Goal: Task Accomplishment & Management: Use online tool/utility

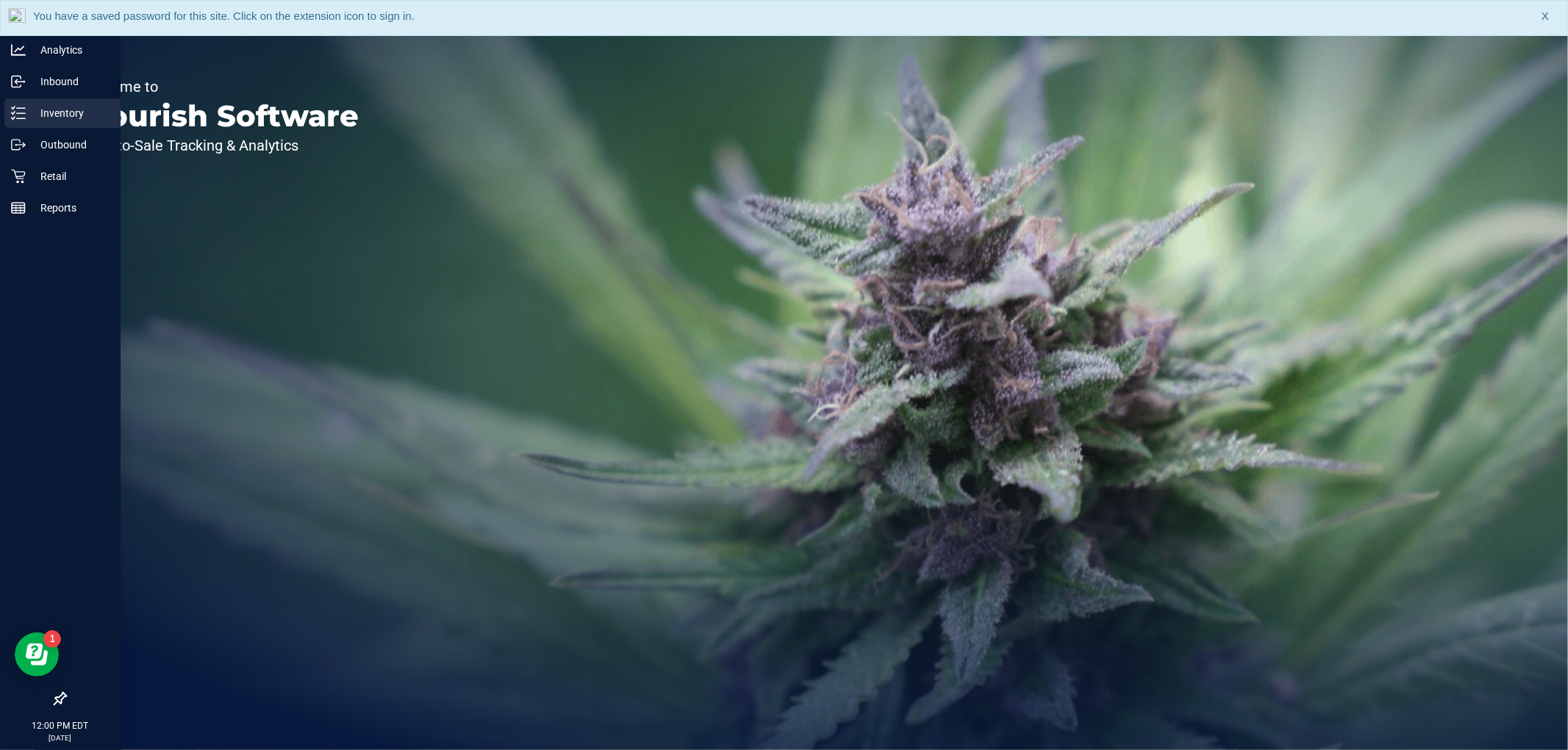
click at [35, 108] on p "Inventory" at bounding box center [70, 112] width 88 height 17
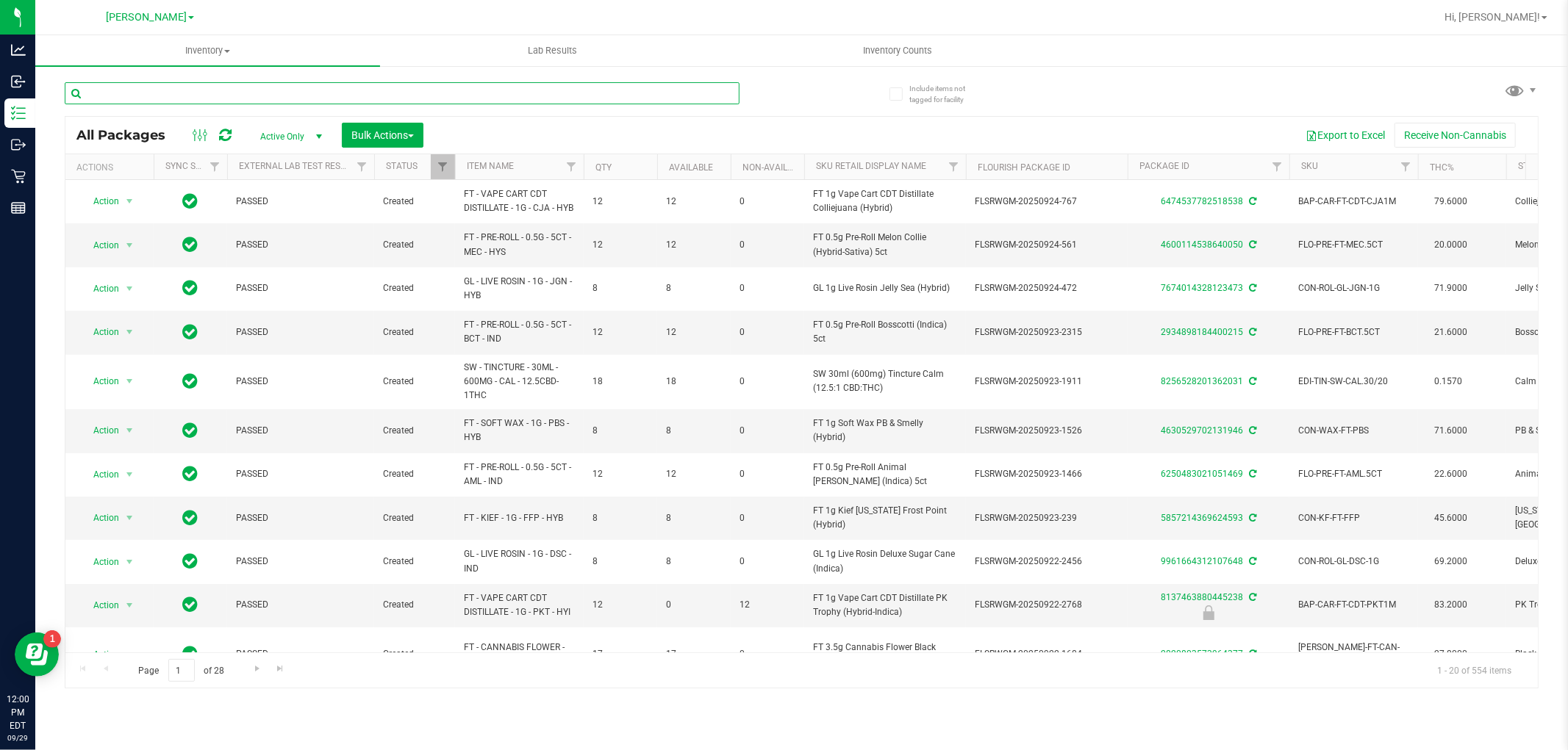
click at [208, 92] on input "text" at bounding box center [403, 93] width 675 height 22
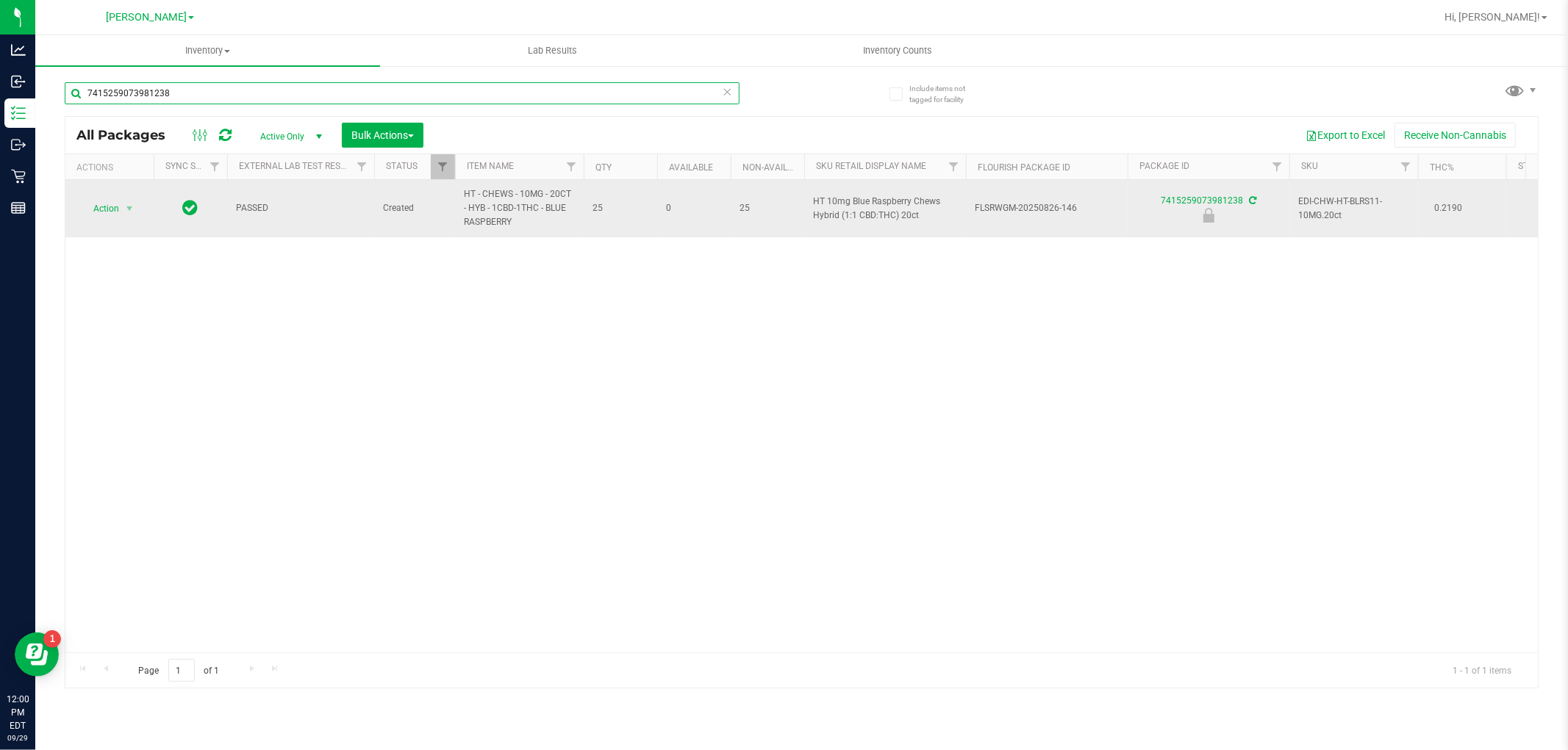
type input "7415259073981238"
drag, startPoint x: 525, startPoint y: 230, endPoint x: 451, endPoint y: 209, distance: 76.9
copy tr "HT - CHEWS - 10MG - 20CT - HYB - 1CBD-1THC - BLUE RASPBERRY"
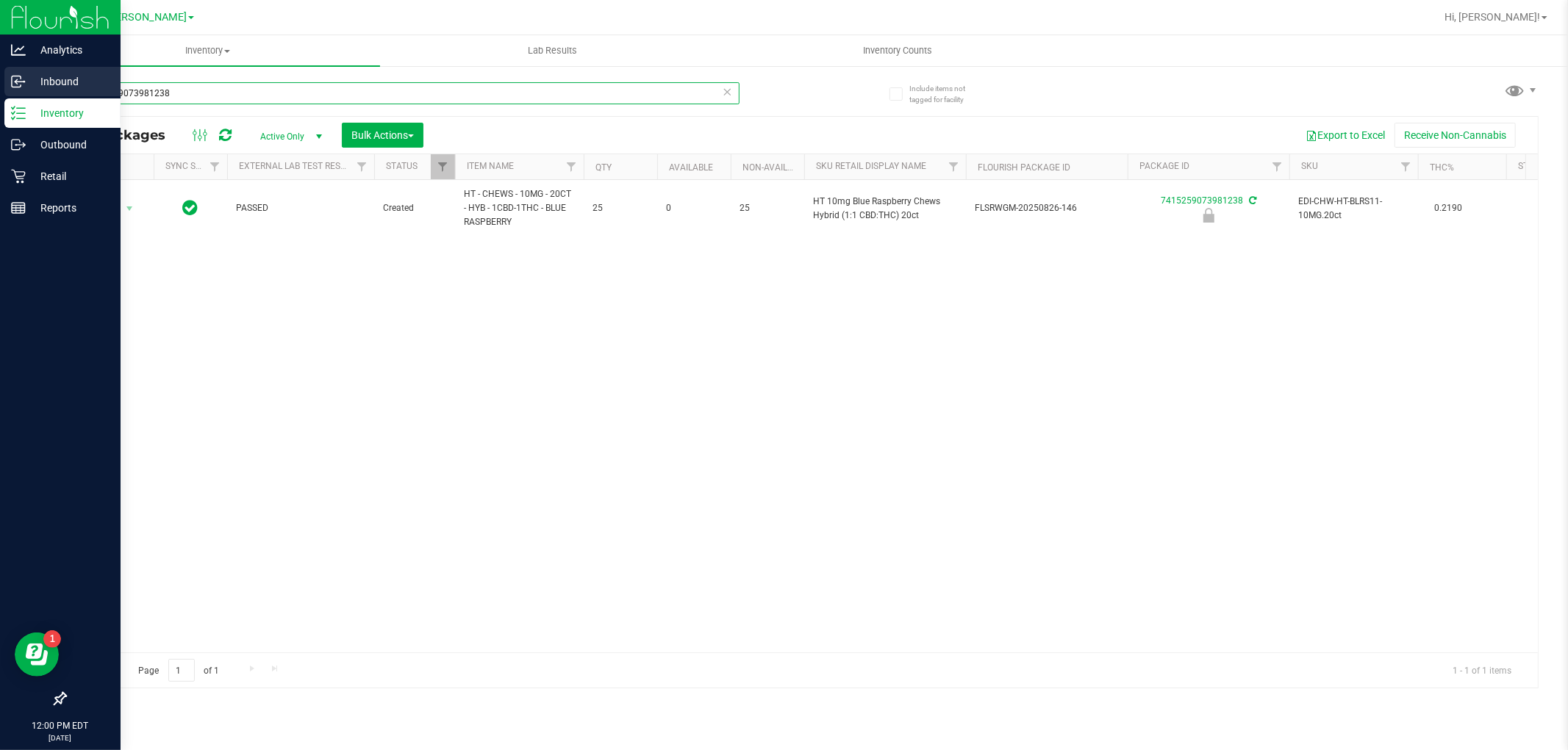
drag, startPoint x: 222, startPoint y: 94, endPoint x: 0, endPoint y: 78, distance: 222.6
click at [0, 78] on div "Analytics Inbound Inventory Outbound Retail Reports 12:00 PM EDT [DATE] 09/29 […" at bounding box center [784, 375] width 1568 height 750
paste input "HT - CHEWS - 10MG - 20CT - HYB - 1CBD-1THC - BLUE RASPBERRY"
type input "HT - CHEWS - 10MG - 20CT - HYB - 1CBD-1THC - BLUE RASPBERRY"
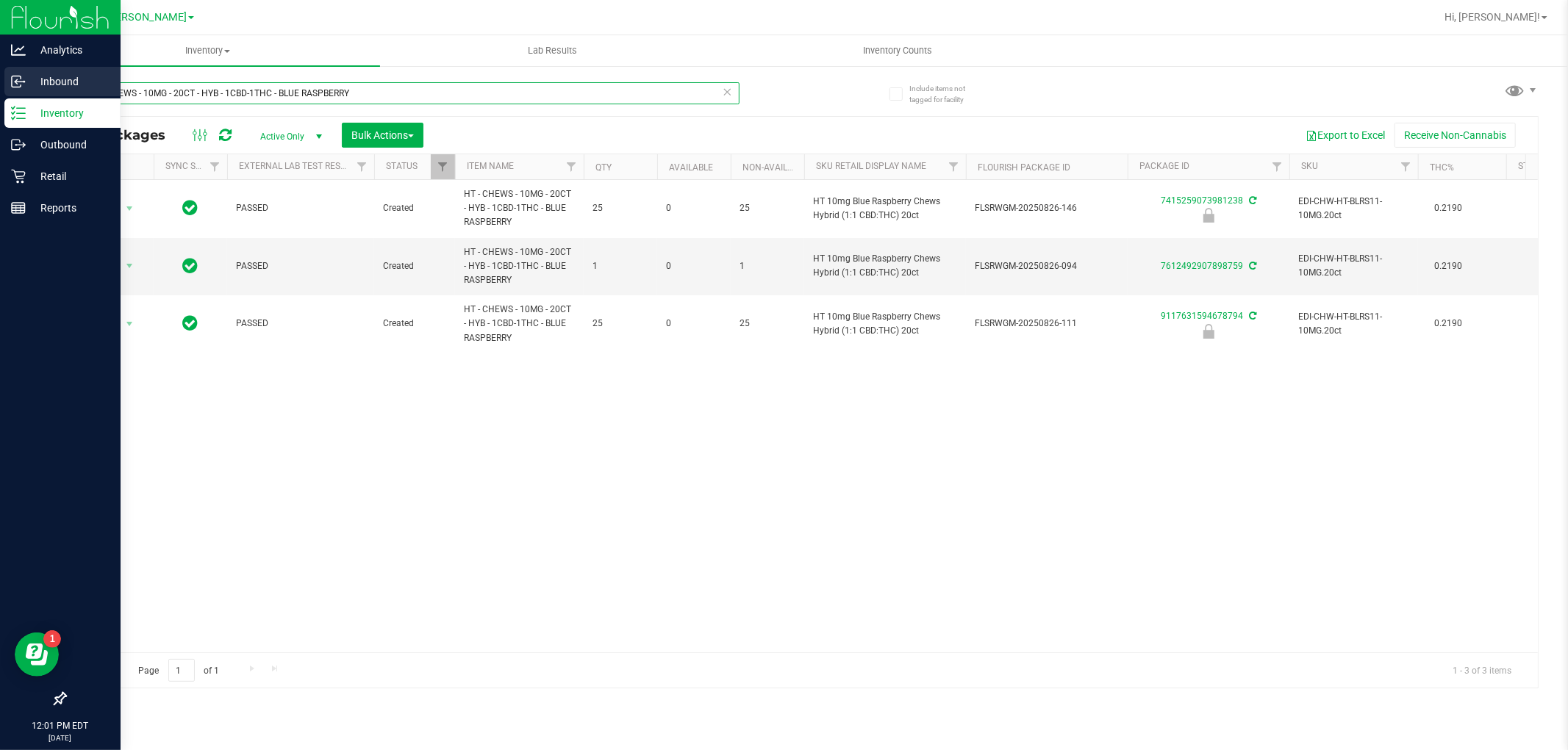
drag, startPoint x: 384, startPoint y: 93, endPoint x: 0, endPoint y: 92, distance: 384.0
click at [0, 92] on div "Analytics Inbound Inventory Outbound Retail Reports 12:01 PM EDT [DATE] 09/29 […" at bounding box center [784, 375] width 1568 height 750
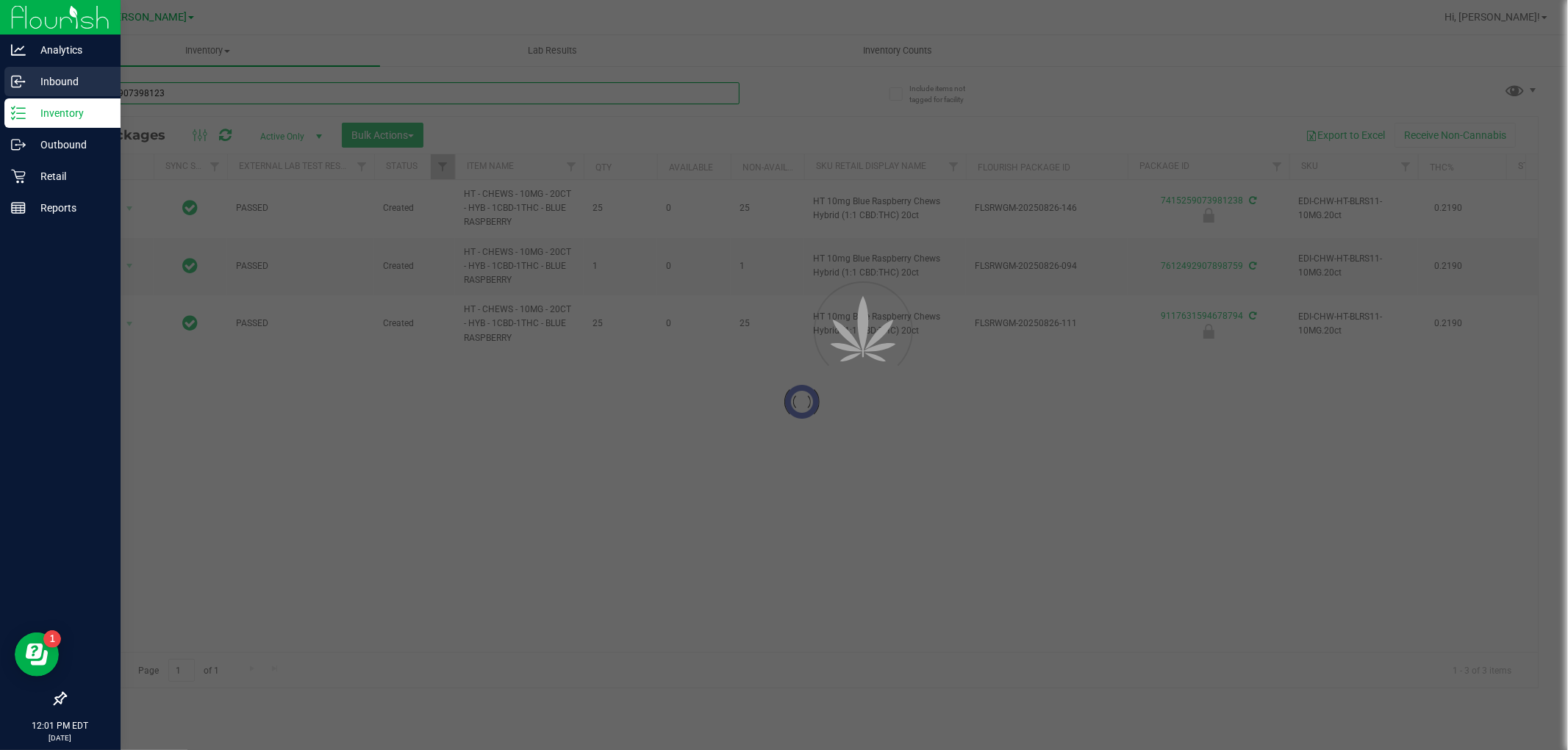
type input "7415259073981238"
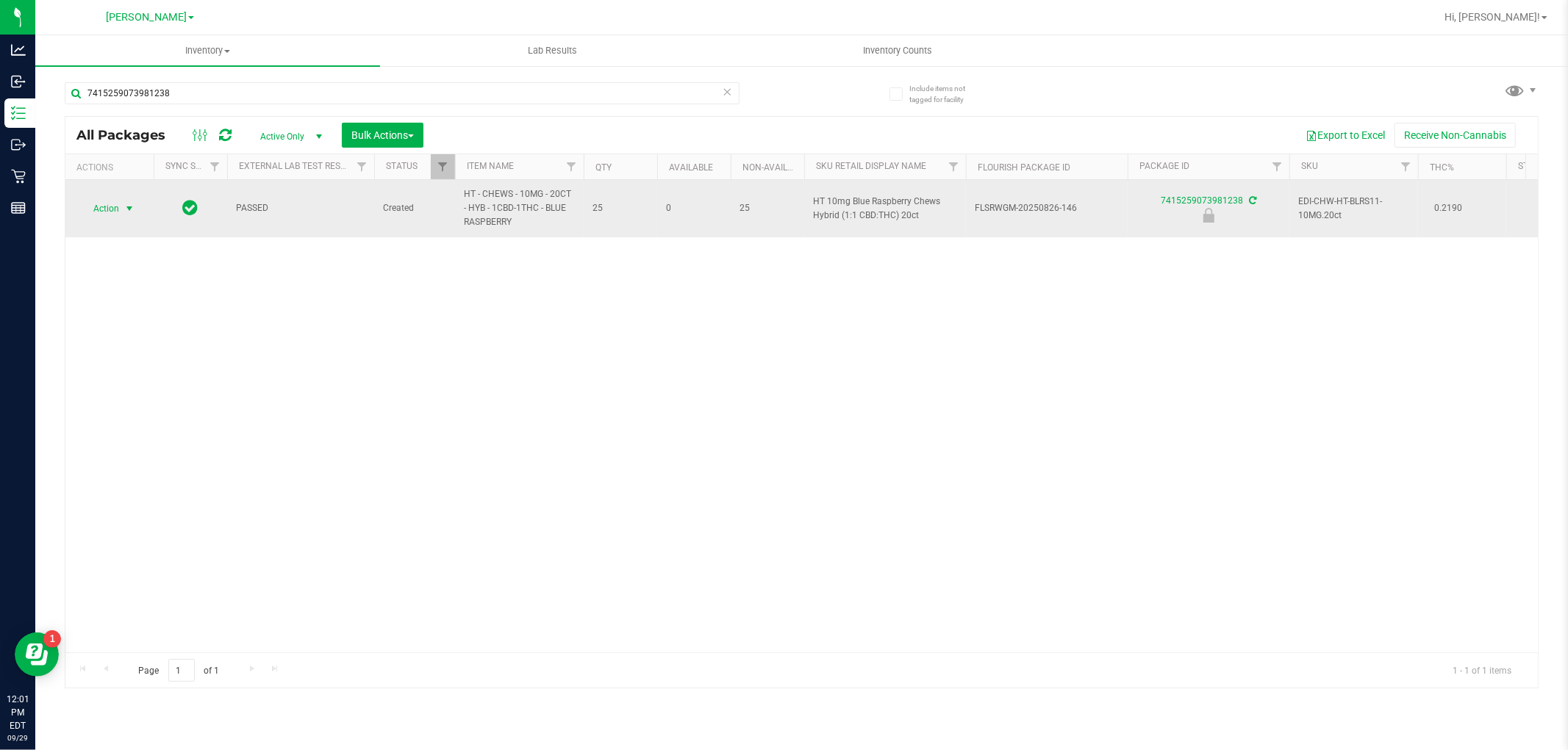
click at [122, 210] on span "select" at bounding box center [130, 209] width 18 height 20
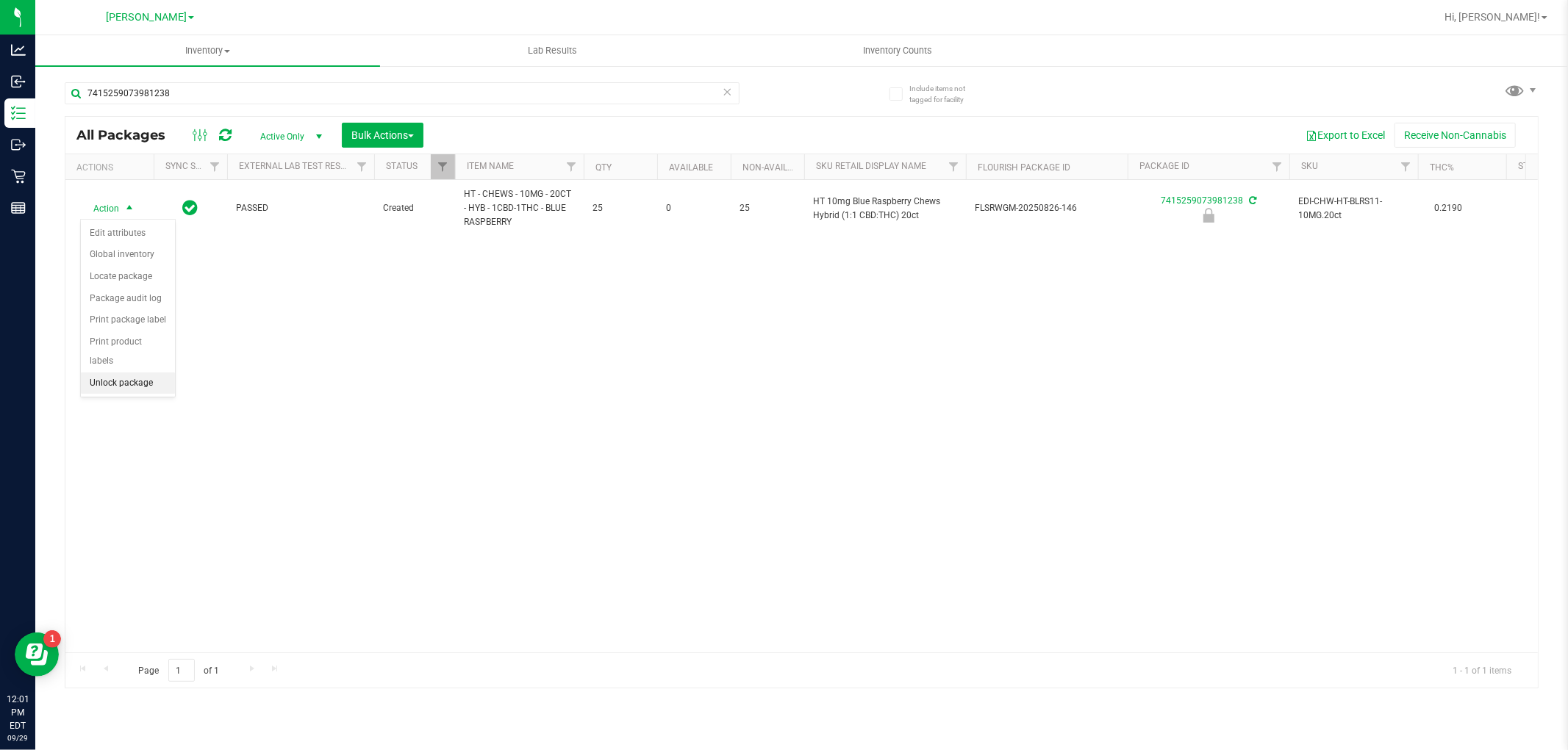
click at [137, 379] on li "Unlock package" at bounding box center [127, 383] width 94 height 22
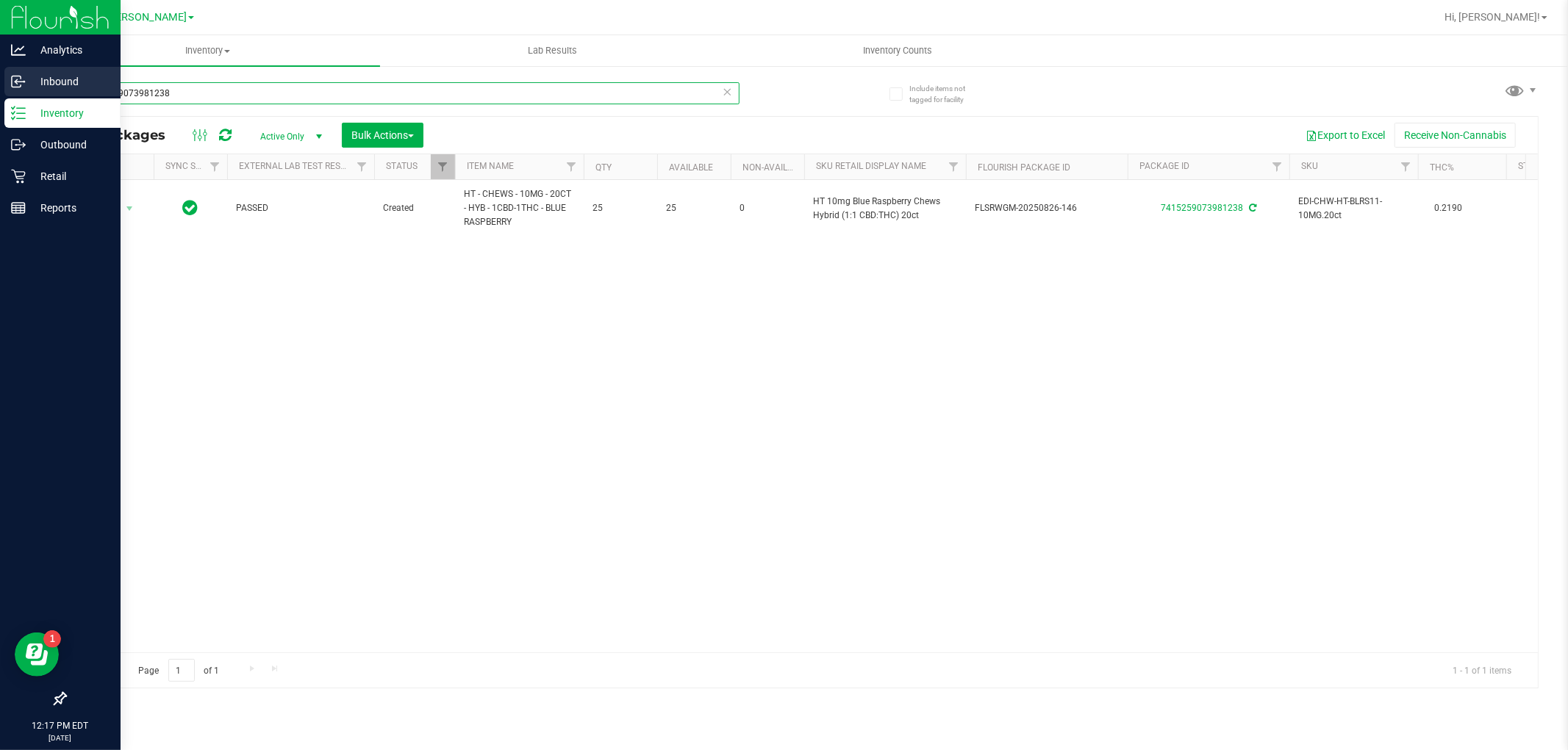
drag, startPoint x: 191, startPoint y: 96, endPoint x: 0, endPoint y: 75, distance: 192.2
click at [0, 75] on div "Analytics Inbound Inventory Outbound Retail Reports 12:17 PM EDT [DATE] 09/29 […" at bounding box center [784, 375] width 1568 height 750
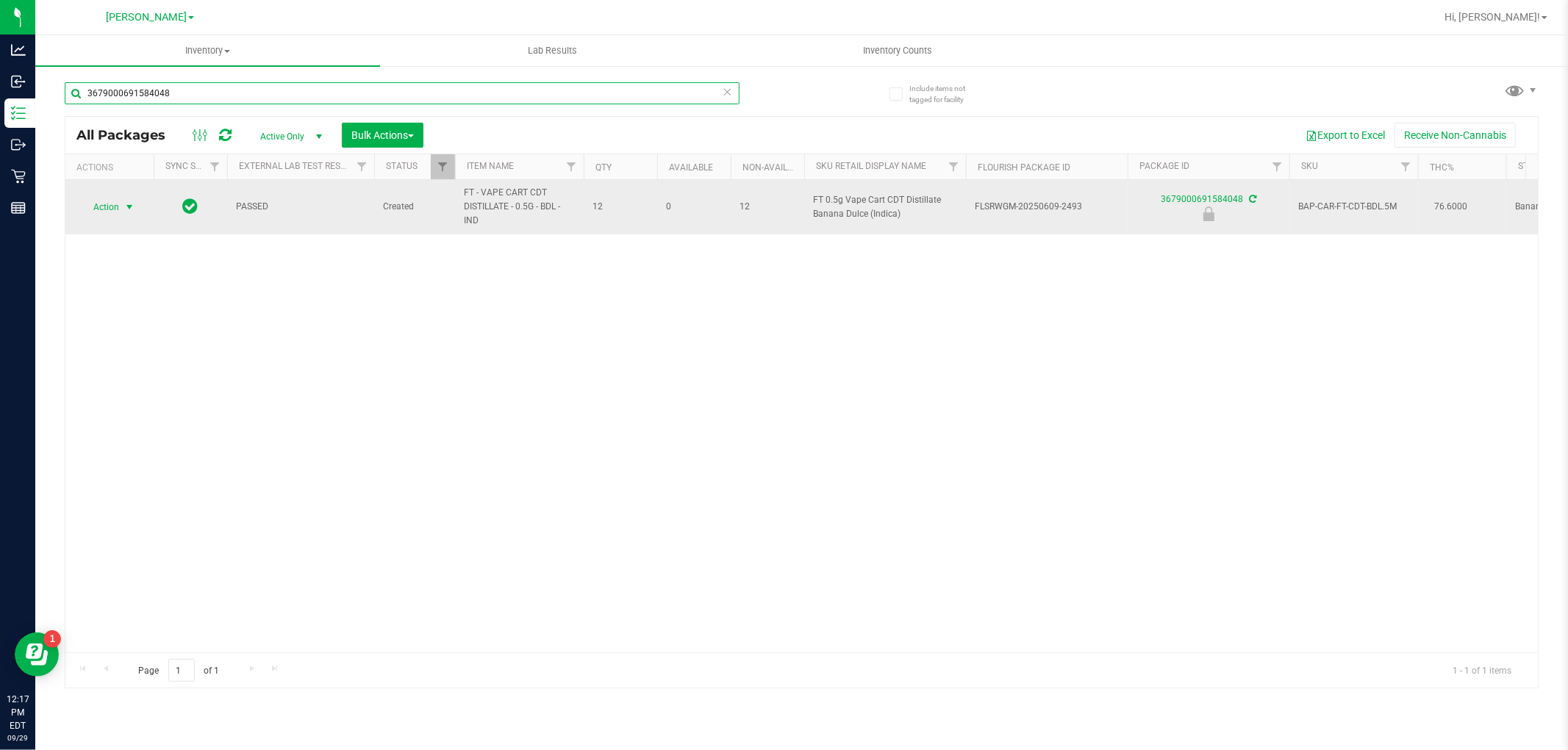
type input "3679000691584048"
click at [122, 207] on span "select" at bounding box center [130, 207] width 18 height 20
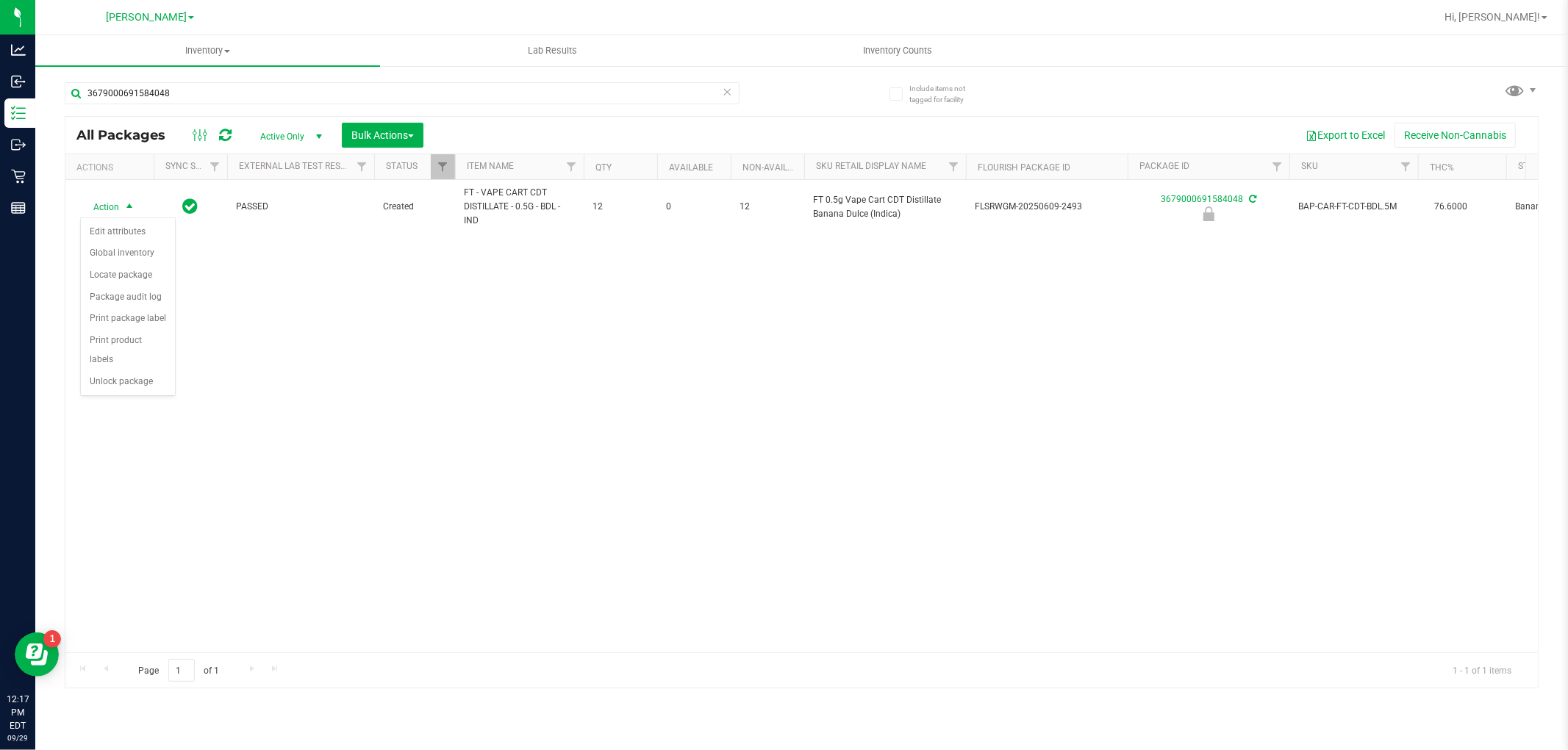
click at [432, 401] on div "Action Action Edit attributes Global inventory Locate package Package audit log…" at bounding box center [801, 416] width 1472 height 473
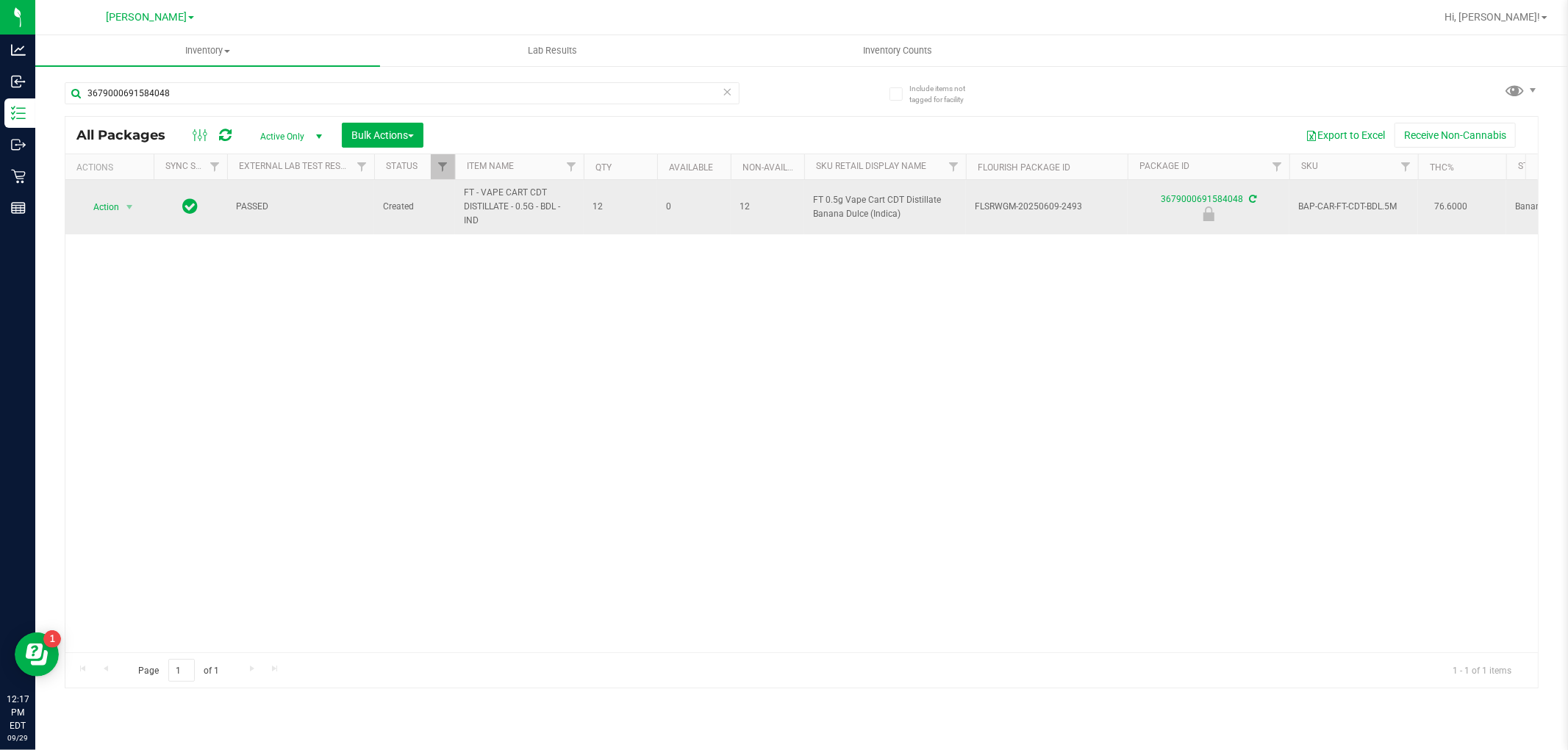
drag, startPoint x: 483, startPoint y: 217, endPoint x: 453, endPoint y: 189, distance: 41.0
copy tr "FT - VAPE CART CDT DISTILLATE - 0.5G - BDL - IND"
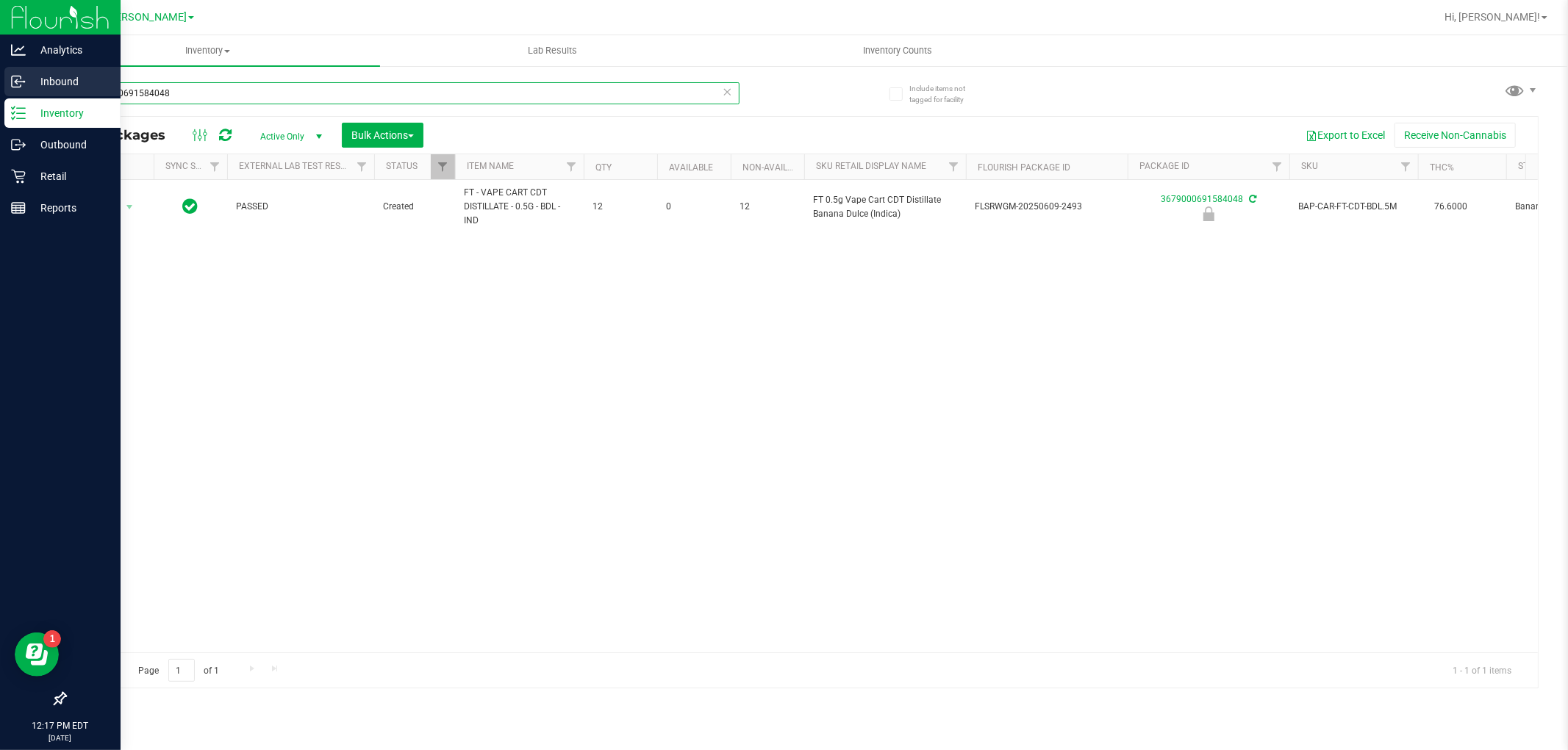
drag, startPoint x: 202, startPoint y: 93, endPoint x: 0, endPoint y: 93, distance: 202.0
click at [0, 93] on div "Analytics Inbound Inventory Outbound Retail Reports 12:17 PM EDT [DATE] 09/29 […" at bounding box center [784, 375] width 1568 height 750
paste input "FT - VAPE CART CDT DISTILLATE - 0.5G - BDL - IND"
type input "FT - VAPE CART CDT DISTILLATE - 0.5G - BDL - IND"
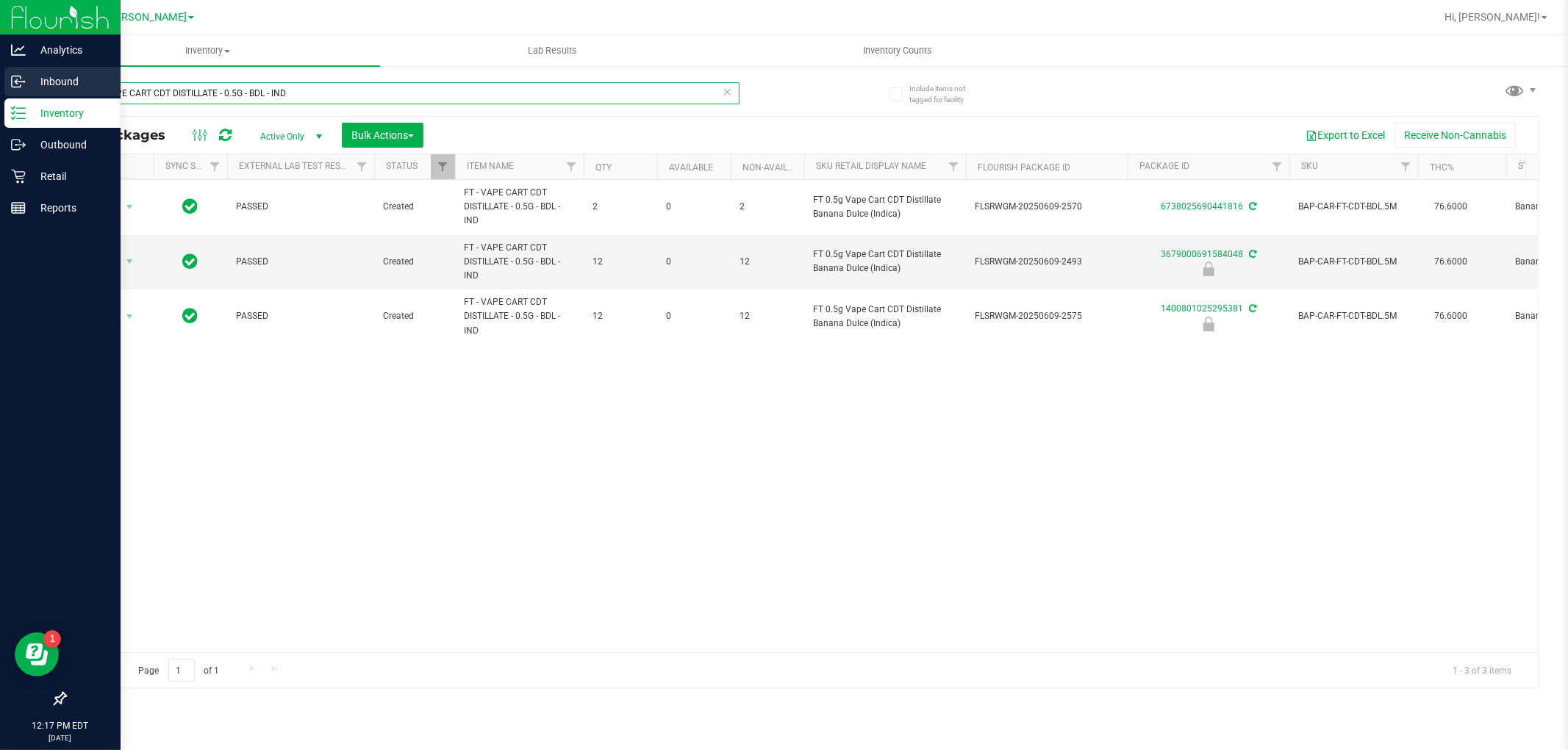
drag, startPoint x: 309, startPoint y: 92, endPoint x: 0, endPoint y: 94, distance: 309.0
click at [0, 94] on div "Analytics Inbound Inventory Outbound Retail Reports 12:17 PM EDT [DATE] 09/29 […" at bounding box center [784, 375] width 1568 height 750
type input "3679000691584048"
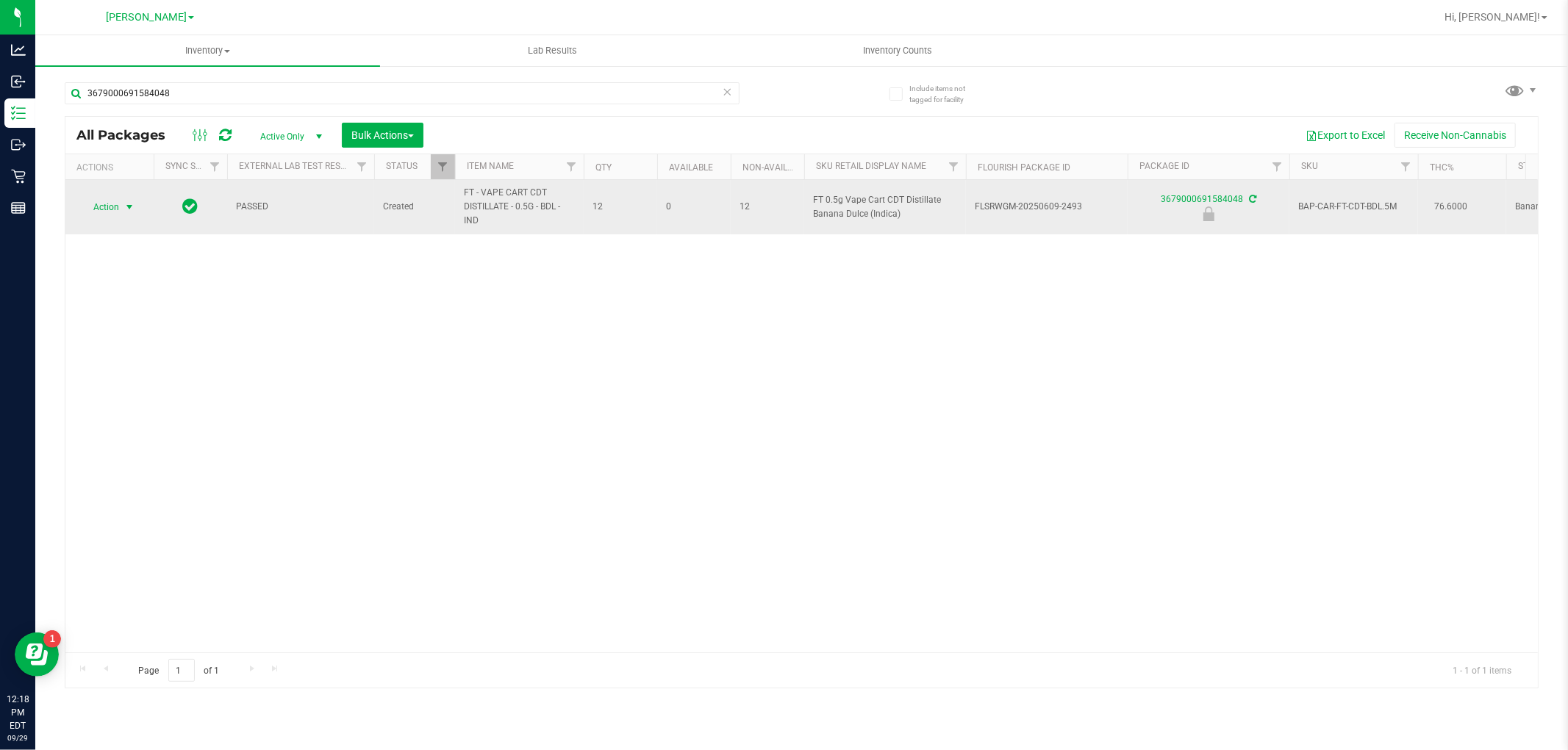
click at [127, 204] on span "select" at bounding box center [129, 207] width 12 height 12
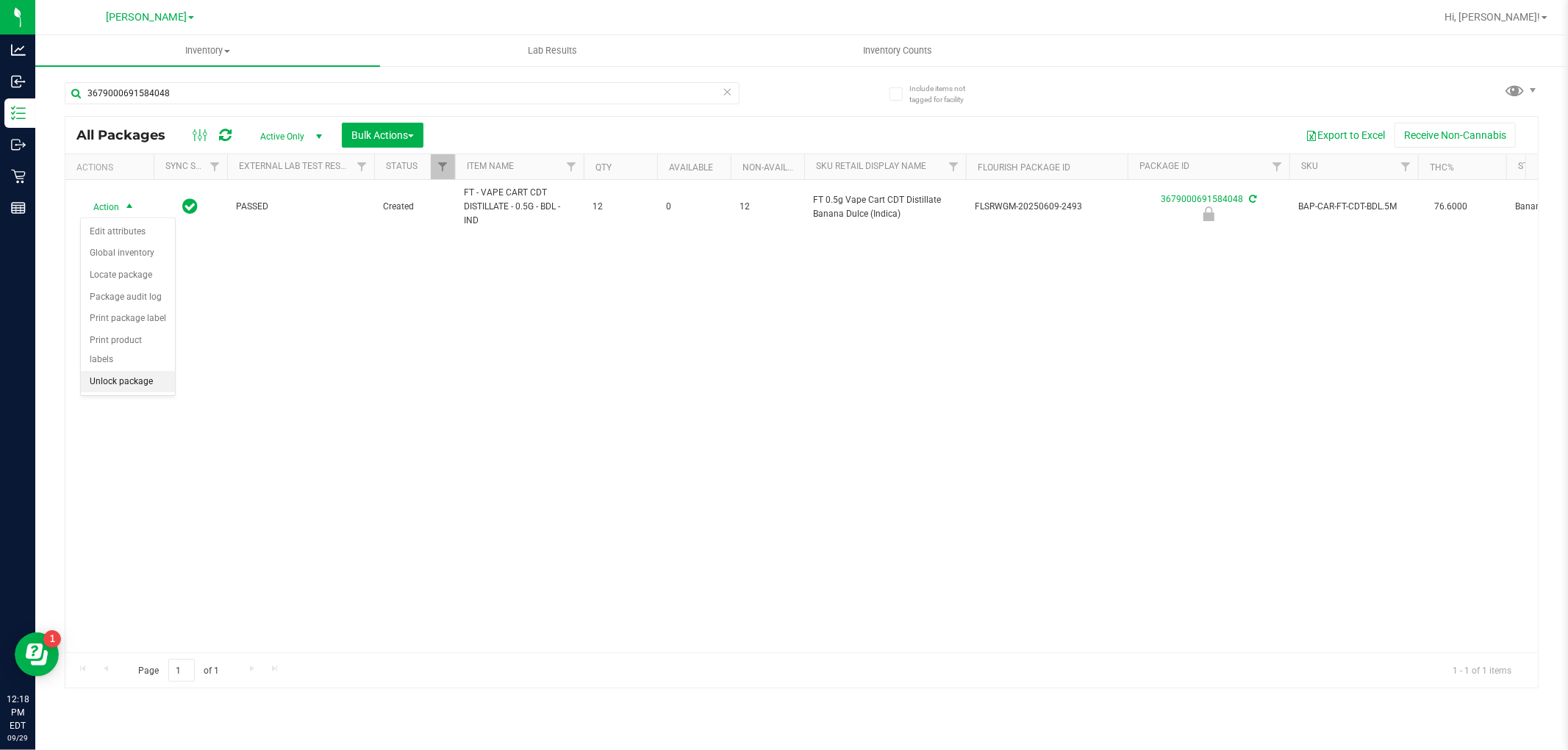
click at [108, 380] on li "Unlock package" at bounding box center [127, 382] width 94 height 22
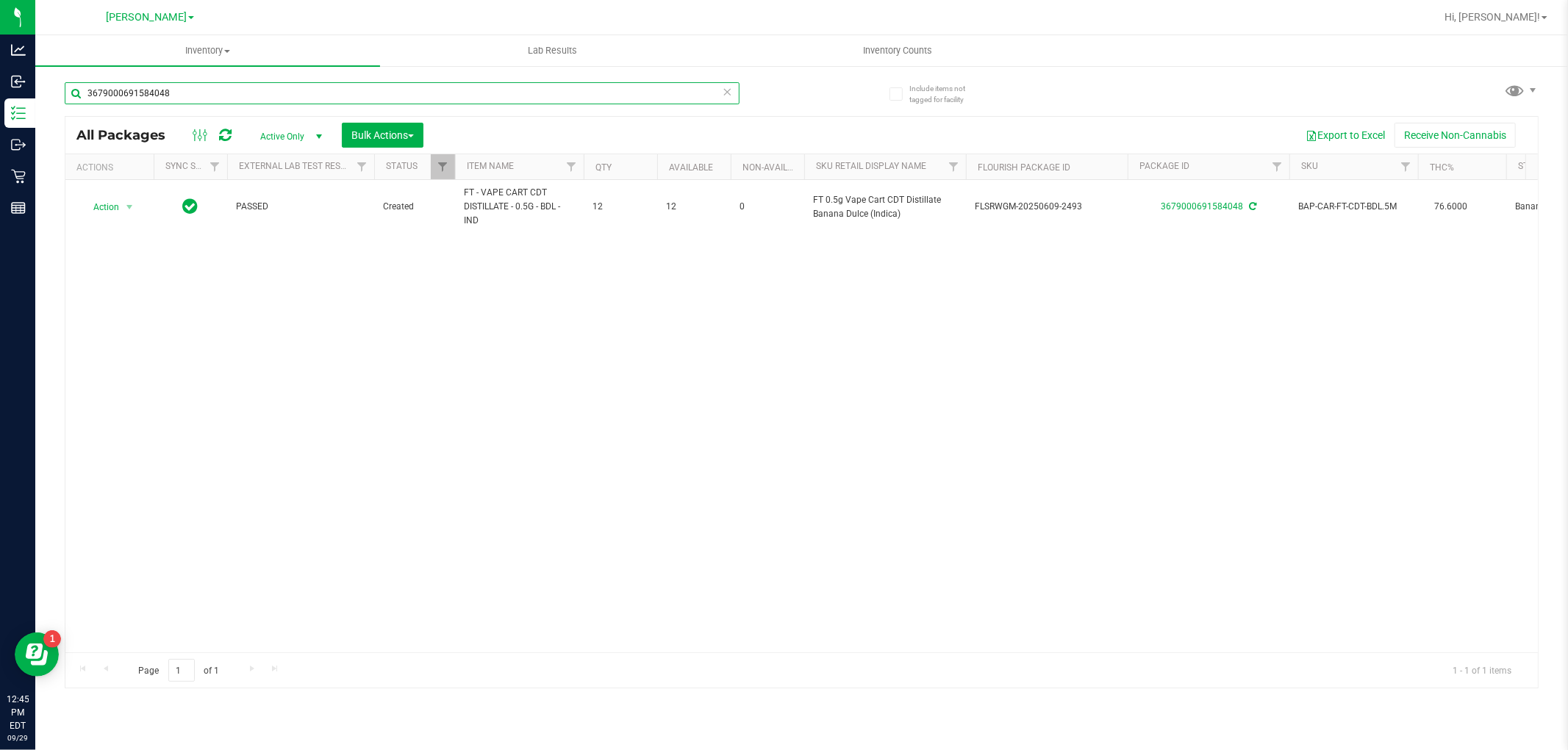
drag, startPoint x: 195, startPoint y: 85, endPoint x: 57, endPoint y: 91, distance: 138.1
click at [57, 91] on div "Include items not tagged for facility 3679000691584048 All Packages Active Only…" at bounding box center [801, 289] width 1532 height 448
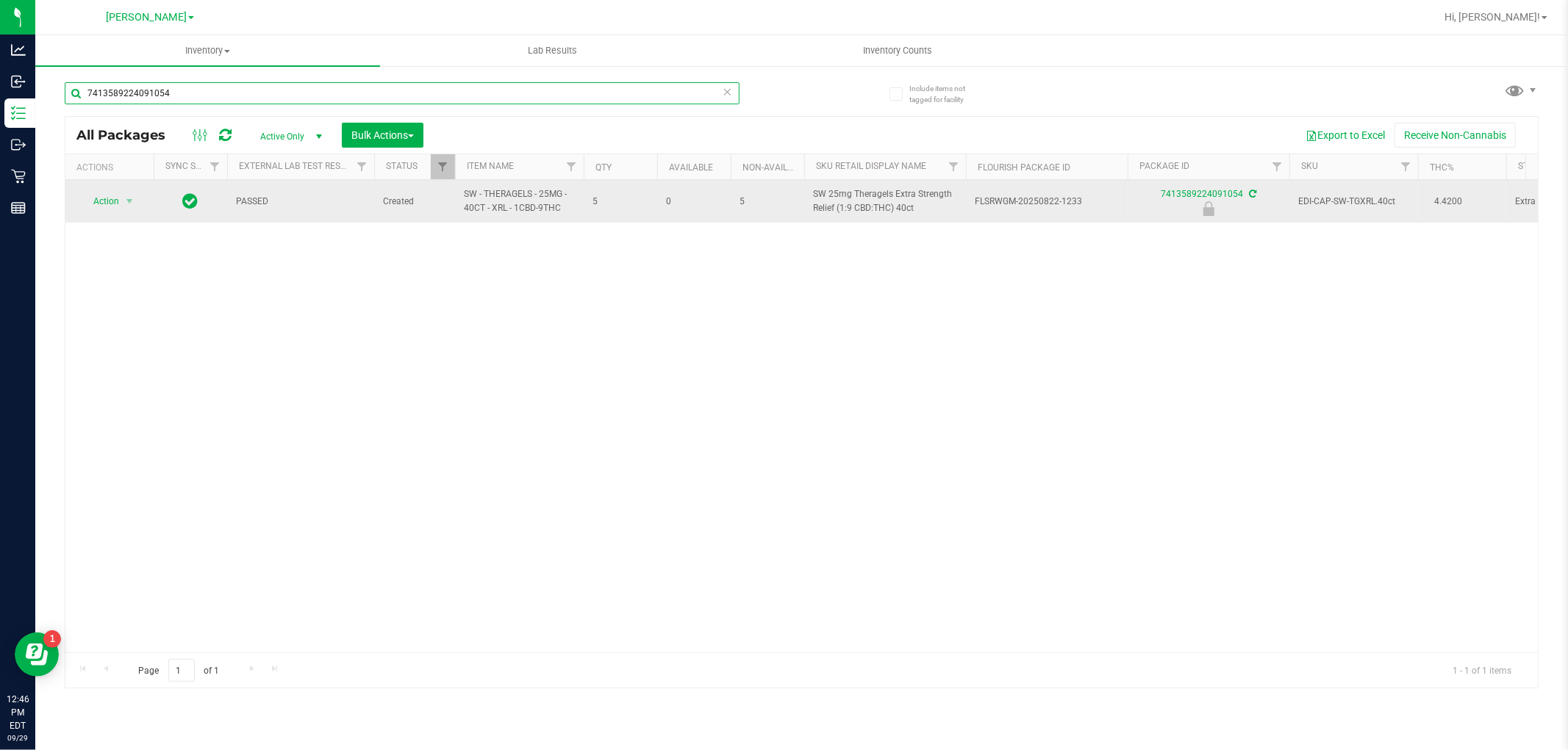
type input "7413589224091054"
drag, startPoint x: 570, startPoint y: 209, endPoint x: 505, endPoint y: 210, distance: 65.0
copy tr "SW - THERAGELS - 25MG - 40CT - XRL - 1CBD-9THC"
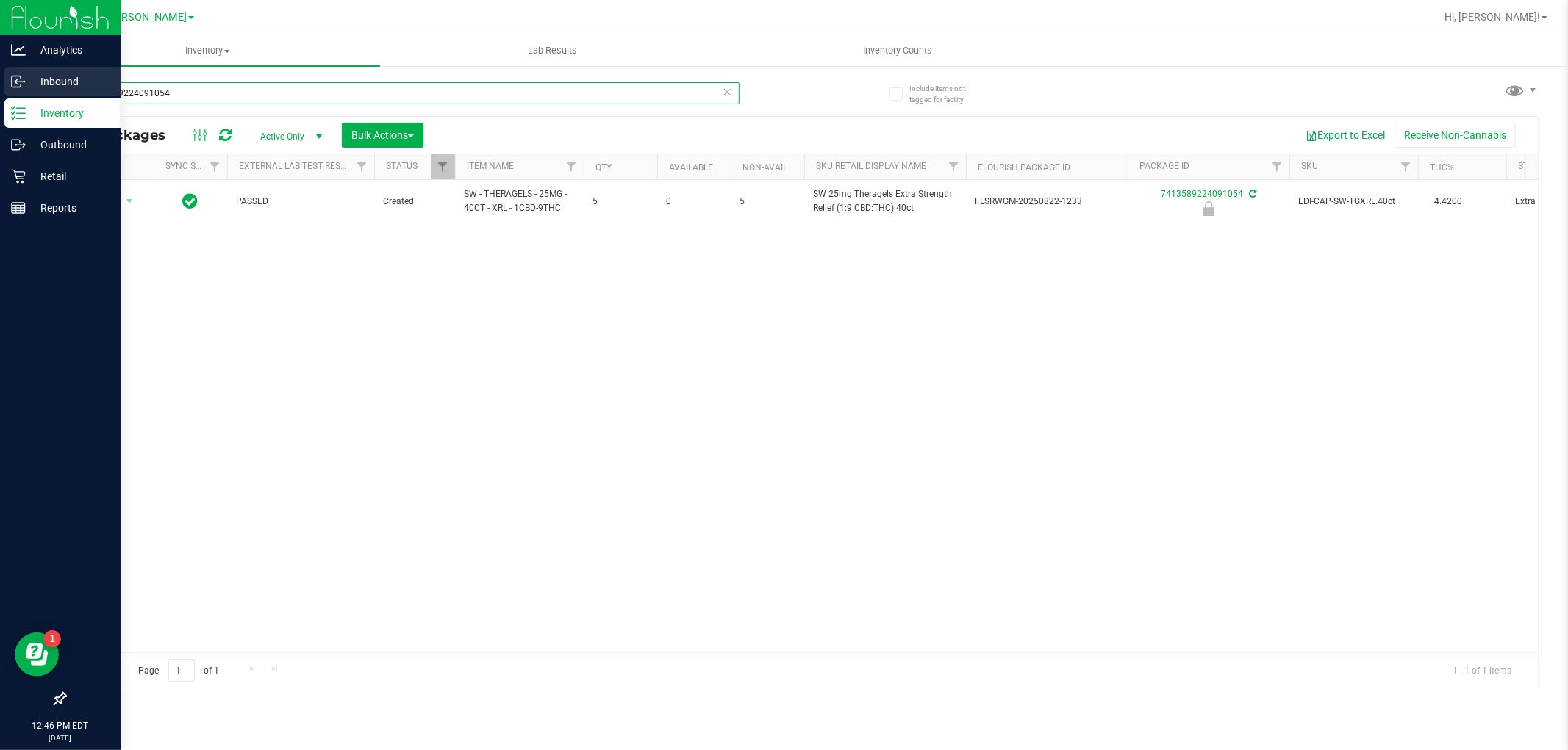
drag, startPoint x: 245, startPoint y: 84, endPoint x: 0, endPoint y: 85, distance: 245.0
click at [0, 85] on div "Analytics Inbound Inventory Outbound Retail Reports 12:46 PM EDT [DATE] 09/29 […" at bounding box center [784, 375] width 1568 height 750
paste input "SW - THERAGELS - 25MG - 40CT - XRL - 1CBD-9THC"
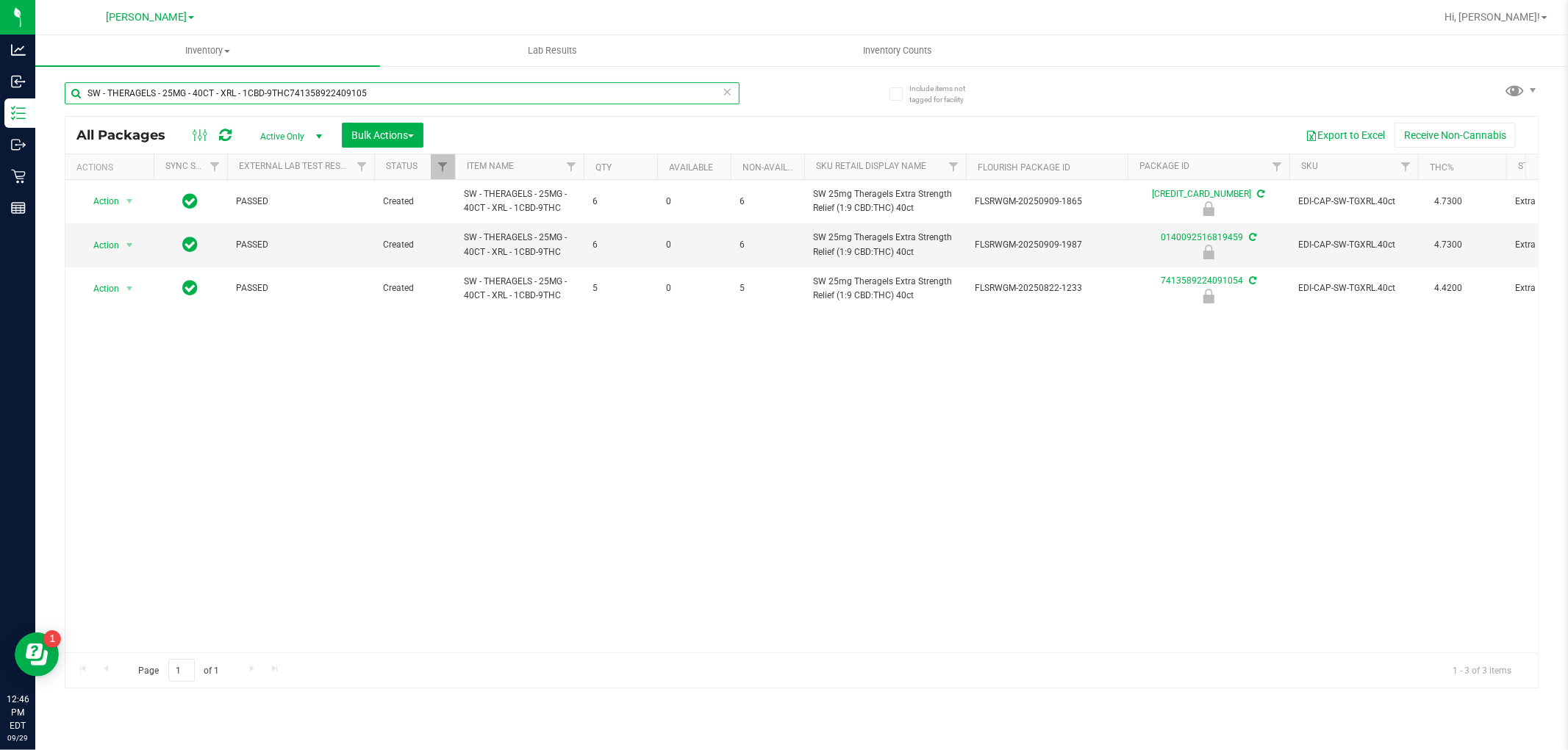
type input "SW - THERAGELS - 25MG - 40CT - XRL - 1CBD-9THC7413589224091054"
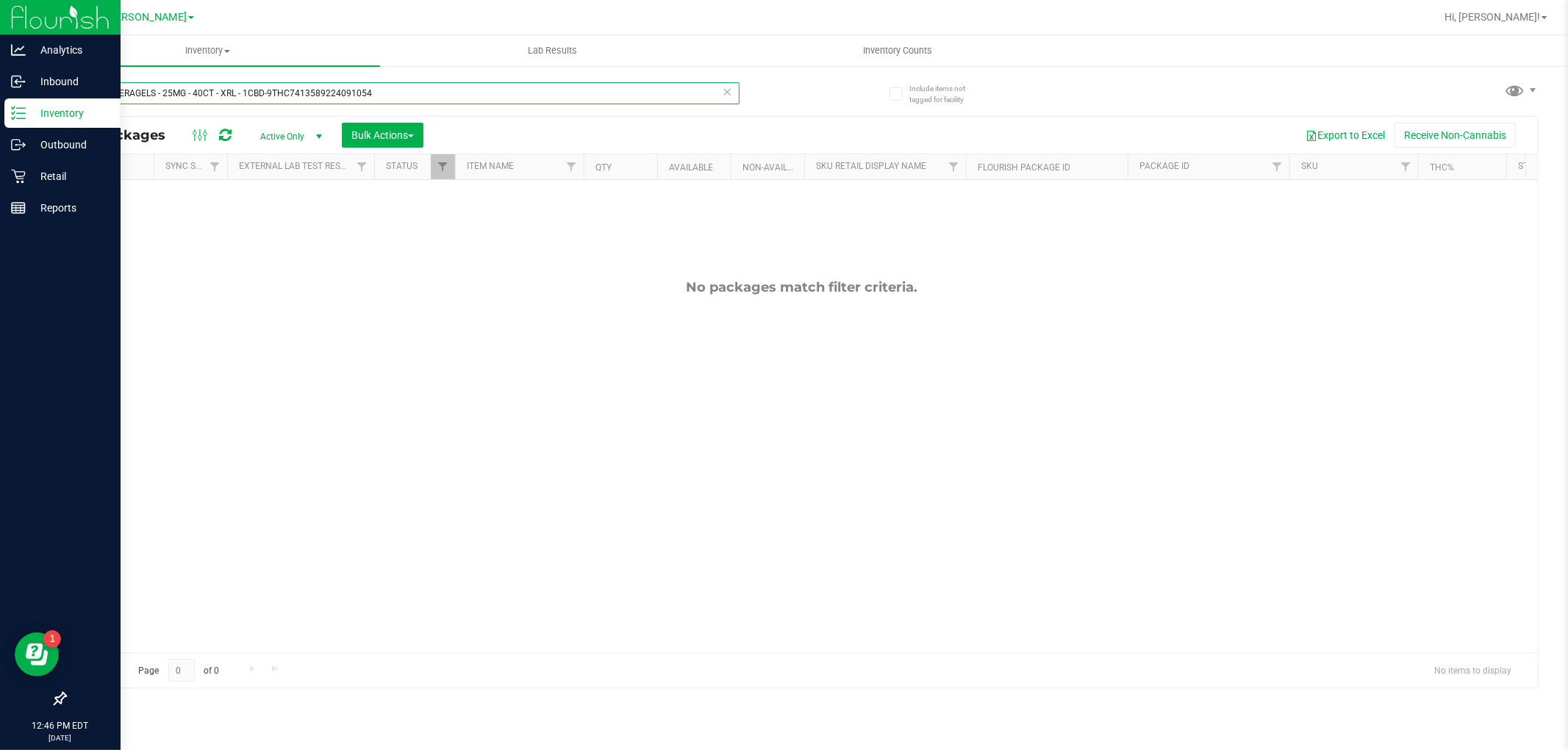
drag, startPoint x: 406, startPoint y: 91, endPoint x: 0, endPoint y: 114, distance: 406.7
click at [0, 114] on div "Analytics Inbound Inventory Outbound Retail Reports 12:46 PM EDT [DATE] 09/29 […" at bounding box center [784, 375] width 1568 height 750
type input "7413589224091054"
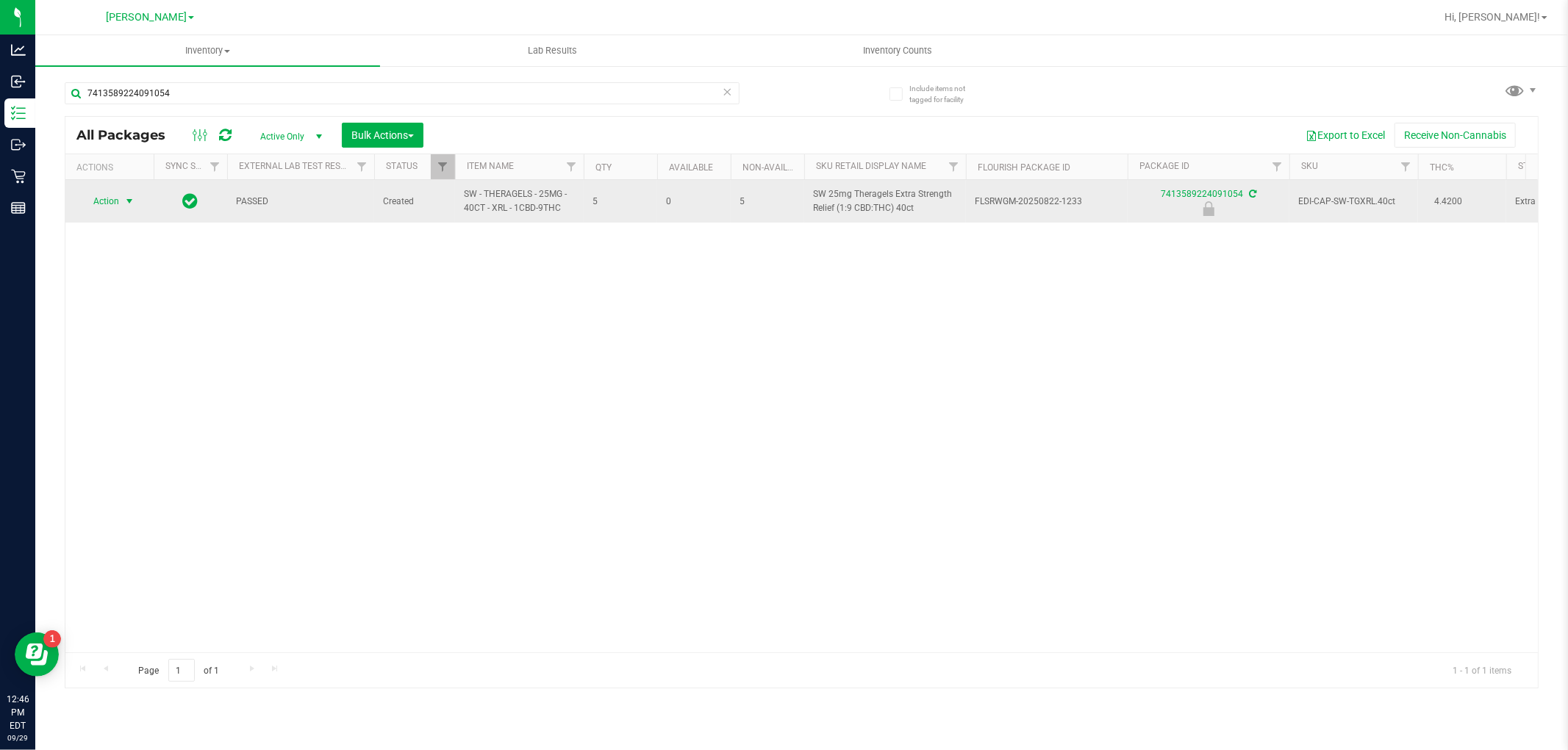
click at [113, 208] on span "Action" at bounding box center [100, 201] width 39 height 20
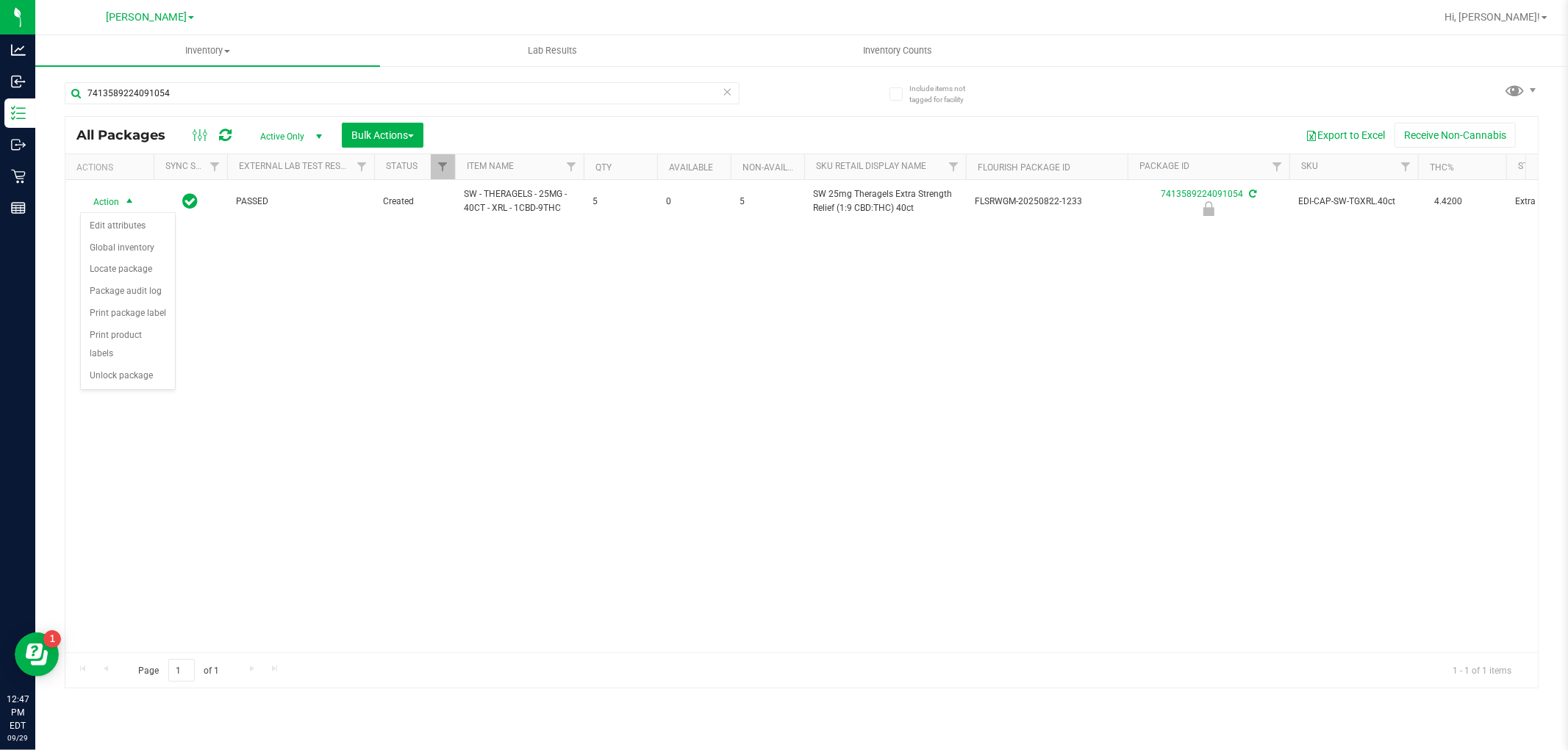
click at [413, 399] on div "Action Action Edit attributes Global inventory Locate package Package audit log…" at bounding box center [801, 416] width 1472 height 473
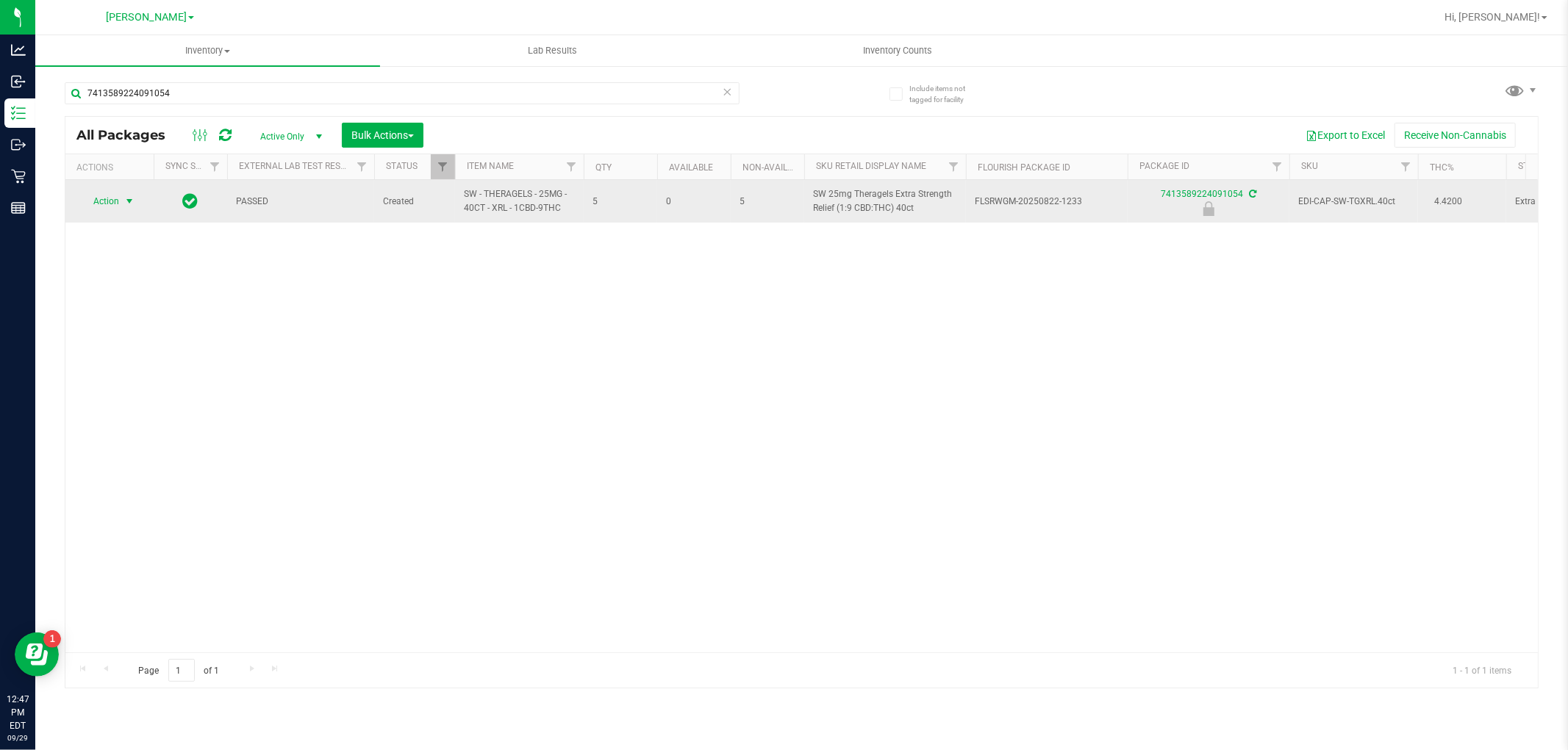
click at [126, 209] on span "select" at bounding box center [130, 201] width 18 height 20
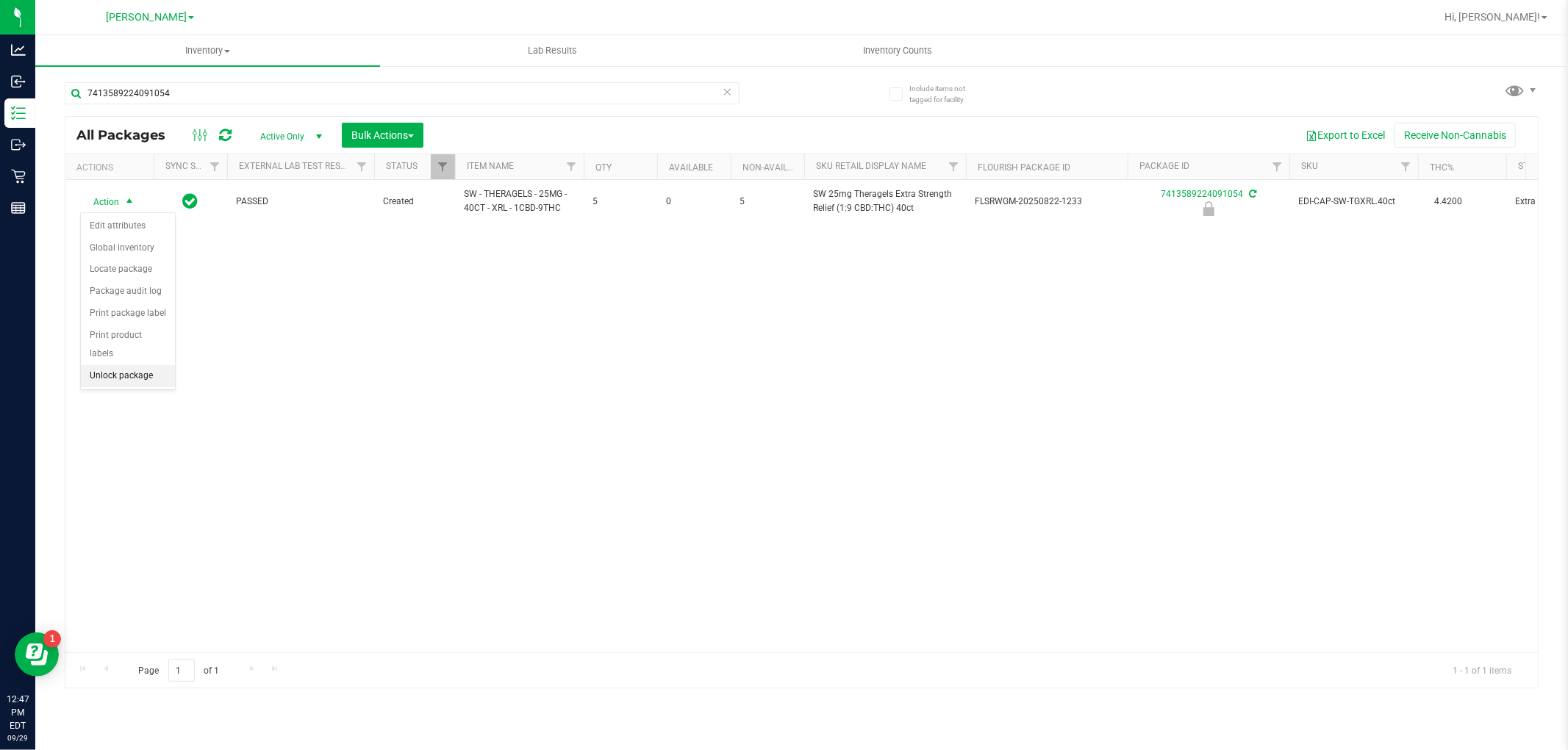
click at [134, 383] on li "Unlock package" at bounding box center [127, 376] width 94 height 22
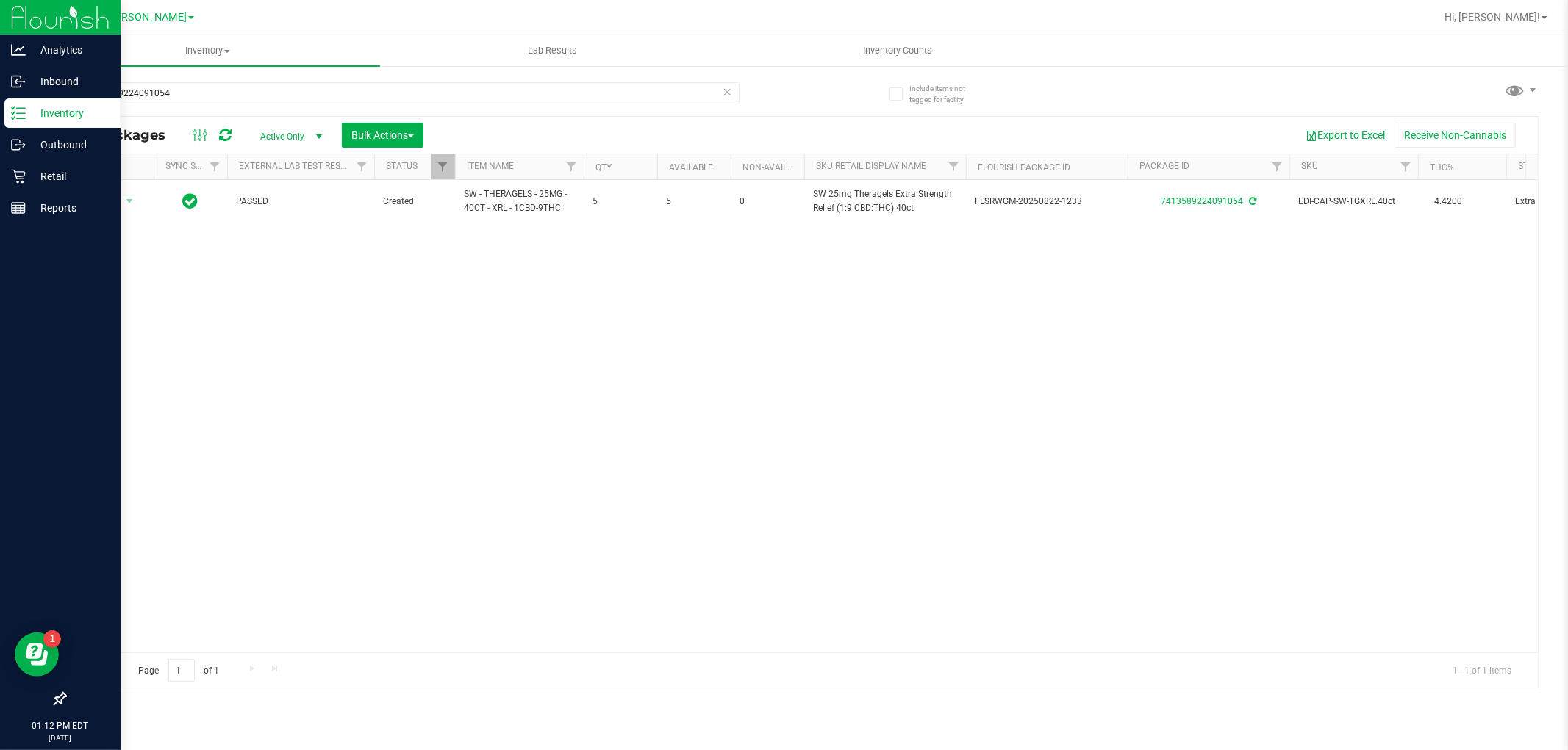
click at [13, 115] on icon at bounding box center [18, 113] width 15 height 15
click at [13, 191] on link "Retail" at bounding box center [60, 177] width 121 height 32
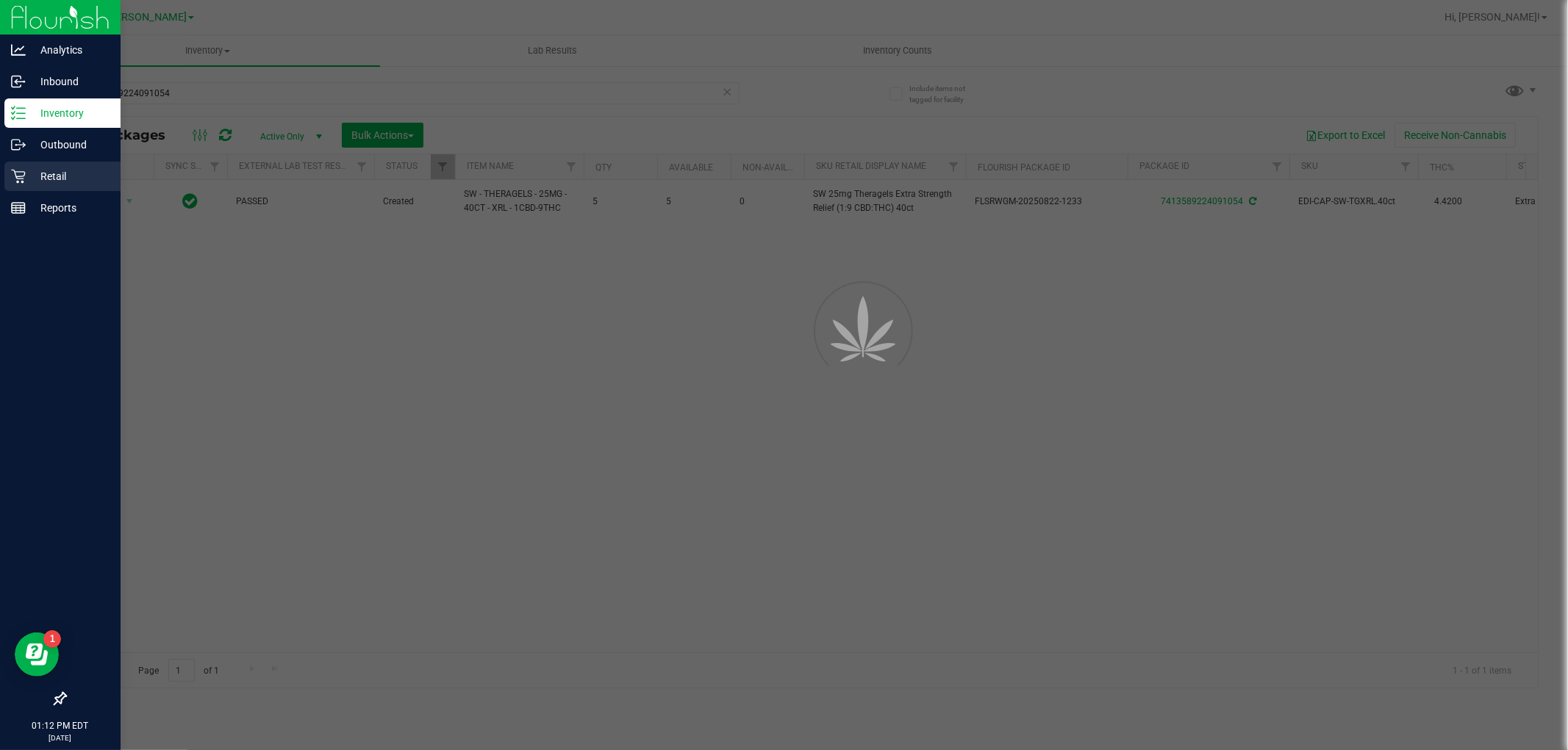
click at [39, 179] on p "Retail" at bounding box center [70, 176] width 88 height 17
